Goal: Information Seeking & Learning: Learn about a topic

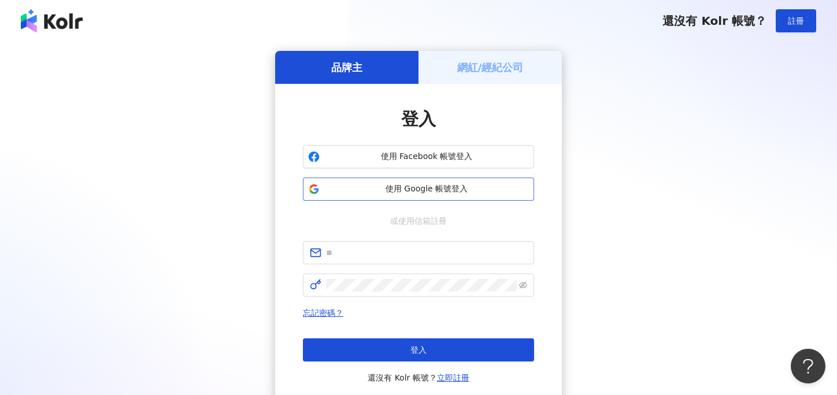
click at [400, 195] on button "使用 Google 帳號登入" at bounding box center [418, 188] width 231 height 23
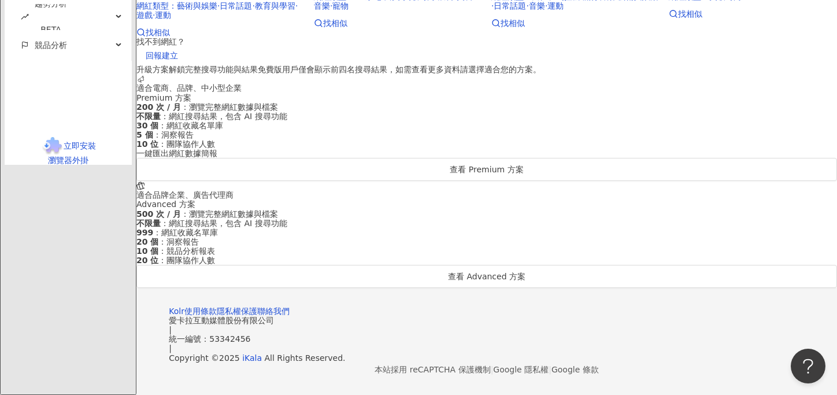
scroll to position [478, 0]
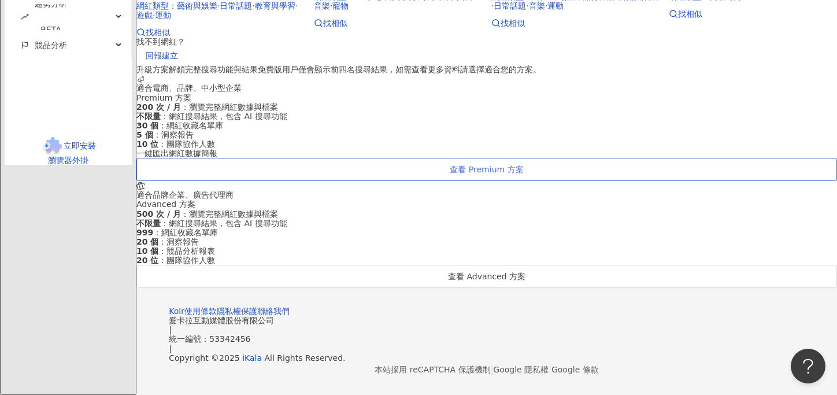
click at [450, 174] on span "查看 Premium 方案" at bounding box center [486, 169] width 73 height 9
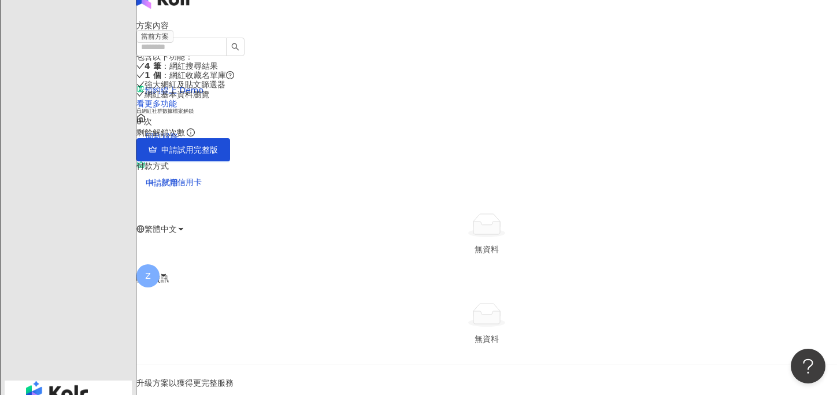
scroll to position [24, 0]
click at [177, 109] on link "看更多功能" at bounding box center [156, 104] width 40 height 9
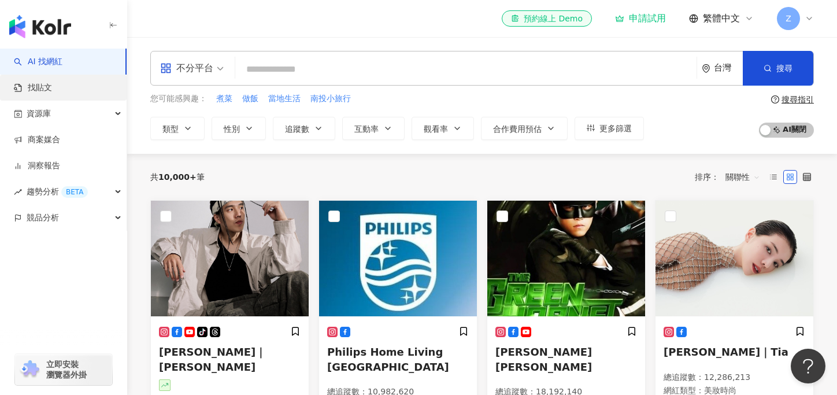
click at [47, 86] on link "找貼文" at bounding box center [33, 88] width 38 height 12
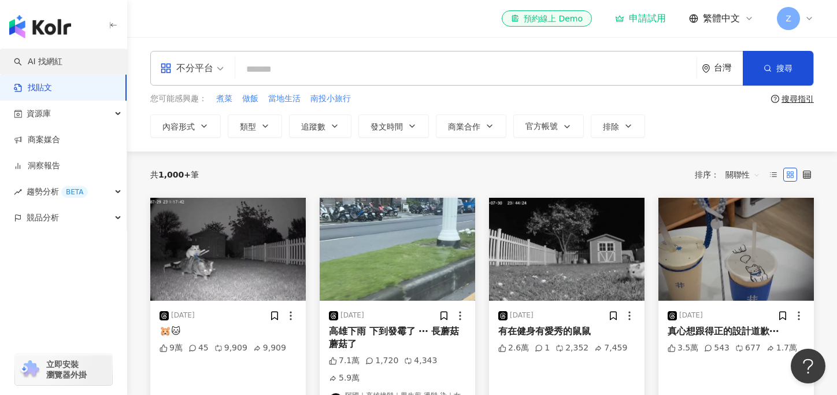
click at [54, 68] on link "AI 找網紅" at bounding box center [38, 62] width 49 height 12
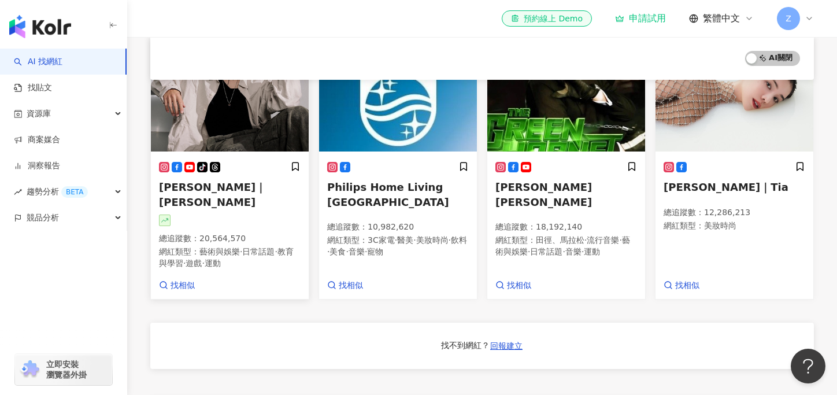
scroll to position [188, 0]
